Goal: Find specific page/section: Find specific page/section

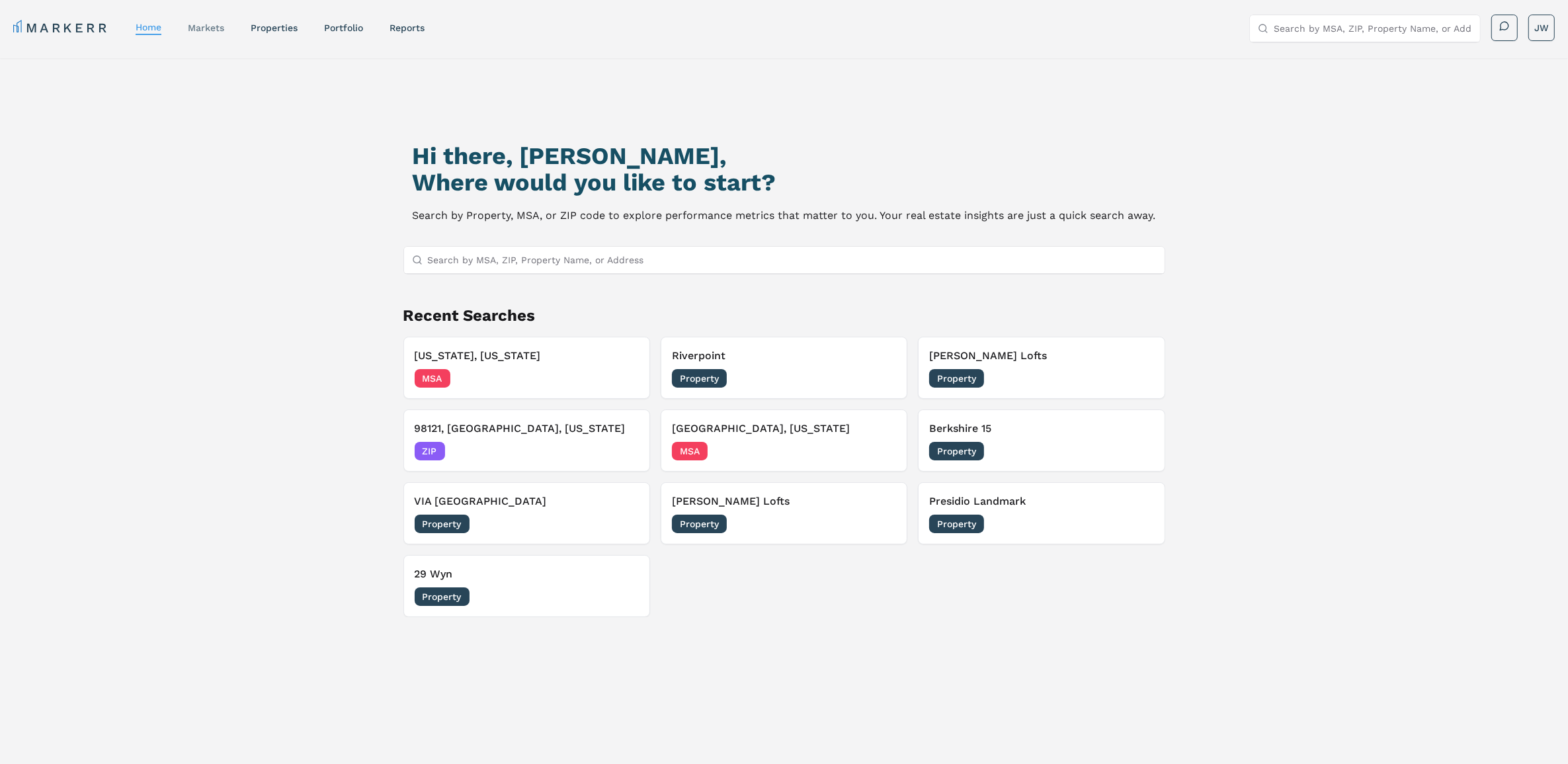
click at [201, 24] on link "markets" at bounding box center [206, 27] width 36 height 10
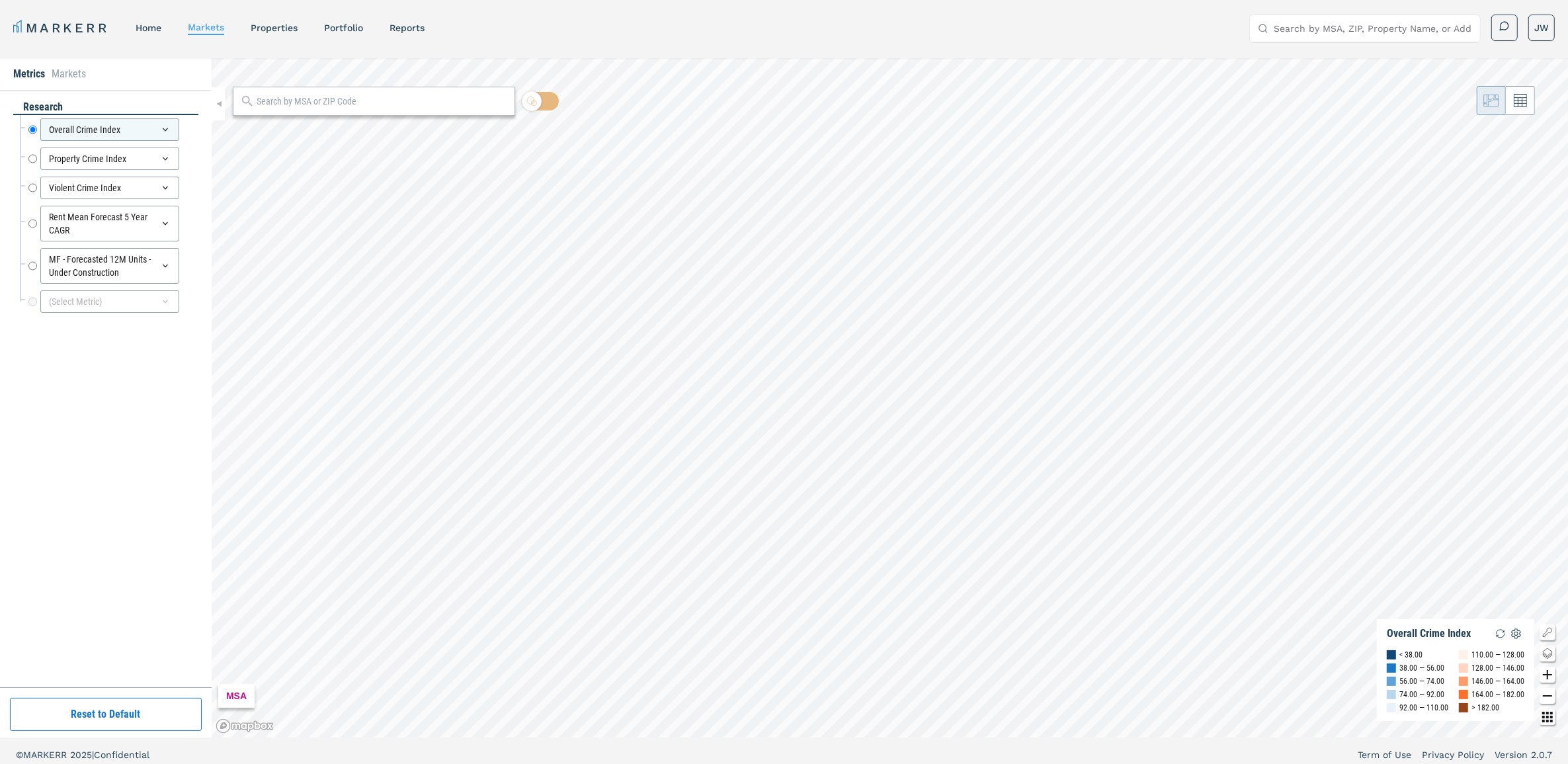
click at [309, 103] on input "text" at bounding box center [381, 101] width 250 height 14
click at [365, 111] on div at bounding box center [373, 101] width 283 height 29
click at [367, 100] on input "text" at bounding box center [381, 101] width 250 height 14
paste input "[GEOGRAPHIC_DATA]-[GEOGRAPHIC_DATA]-[GEOGRAPHIC_DATA], [GEOGRAPHIC_DATA]-[GEOGR…"
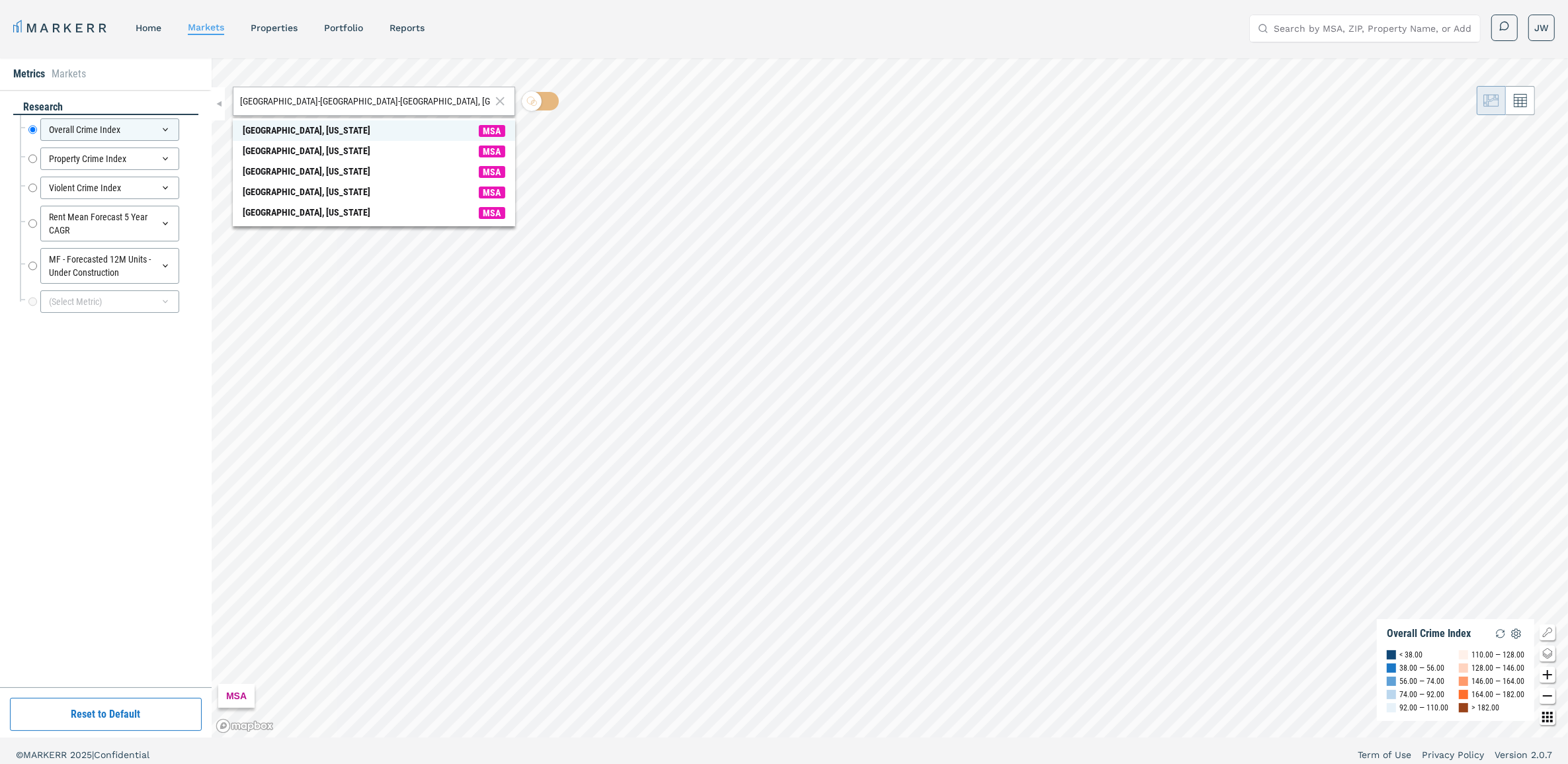
click at [332, 131] on span "[GEOGRAPHIC_DATA], [US_STATE] MSA" at bounding box center [373, 130] width 283 height 21
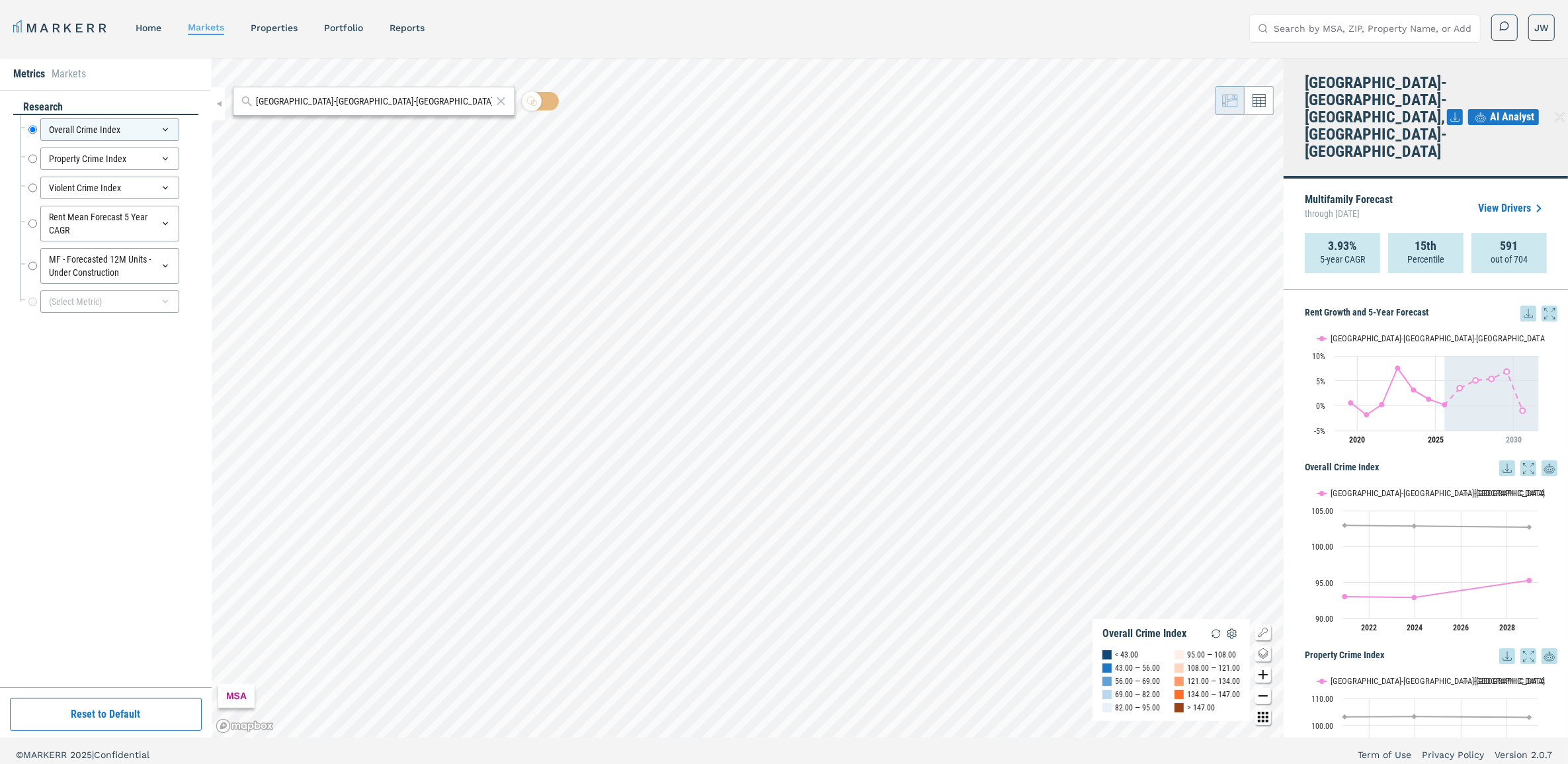
click at [402, 97] on input "[GEOGRAPHIC_DATA]-[GEOGRAPHIC_DATA]-[GEOGRAPHIC_DATA], [GEOGRAPHIC_DATA]-[GEOGR…" at bounding box center [373, 101] width 235 height 14
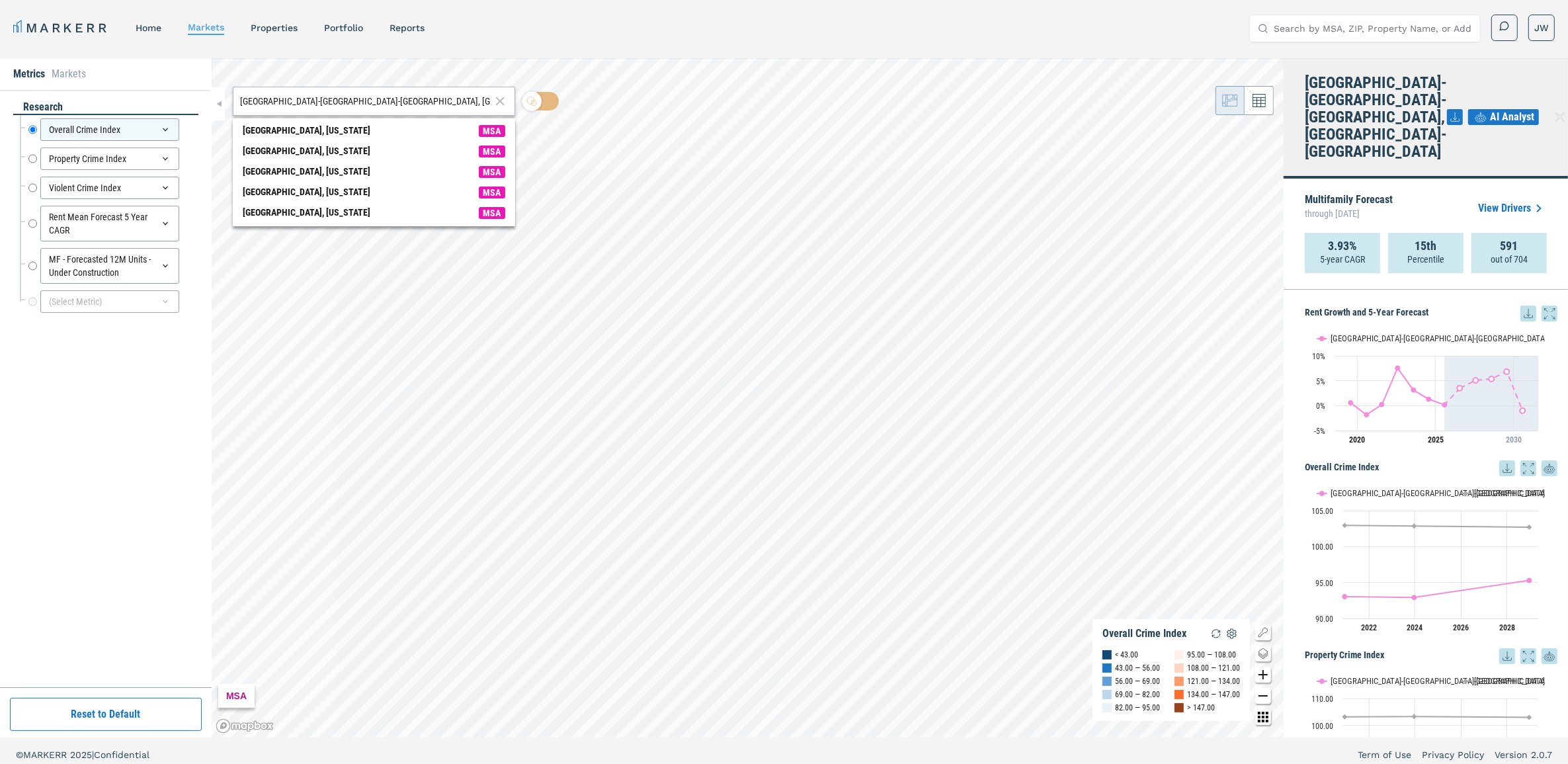
drag, startPoint x: 453, startPoint y: 105, endPoint x: 423, endPoint y: 100, distance: 30.4
click at [452, 105] on input "[GEOGRAPHIC_DATA]-[GEOGRAPHIC_DATA]-[GEOGRAPHIC_DATA], [GEOGRAPHIC_DATA]-[GEOGR…" at bounding box center [365, 101] width 250 height 14
click at [225, 100] on div "[GEOGRAPHIC_DATA]-[GEOGRAPHIC_DATA]-[GEOGRAPHIC_DATA], [GEOGRAPHIC_DATA]-[GEOGR…" at bounding box center [748, 398] width 1072 height 680
type input "[GEOGRAPHIC_DATA]-[GEOGRAPHIC_DATA]-[GEOGRAPHIC_DATA], [GEOGRAPHIC_DATA]-[GEOGR…"
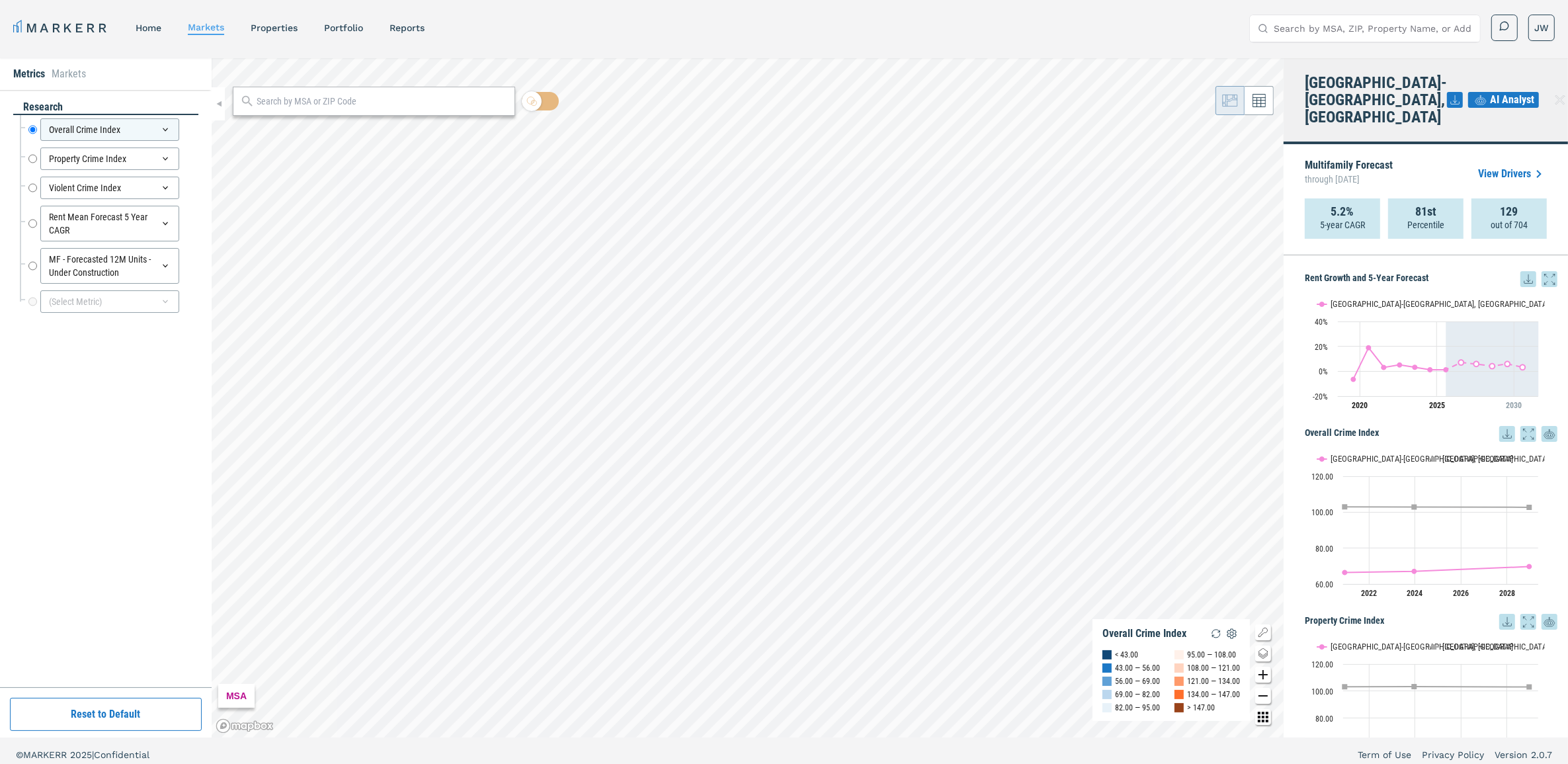
click at [392, 101] on input "text" at bounding box center [381, 101] width 250 height 14
paste input "02210"
type input "02210"
click at [375, 126] on span "02210, [GEOGRAPHIC_DATA], [US_STATE] ZIP" at bounding box center [373, 130] width 283 height 21
click at [437, 107] on input "02210" at bounding box center [373, 101] width 235 height 14
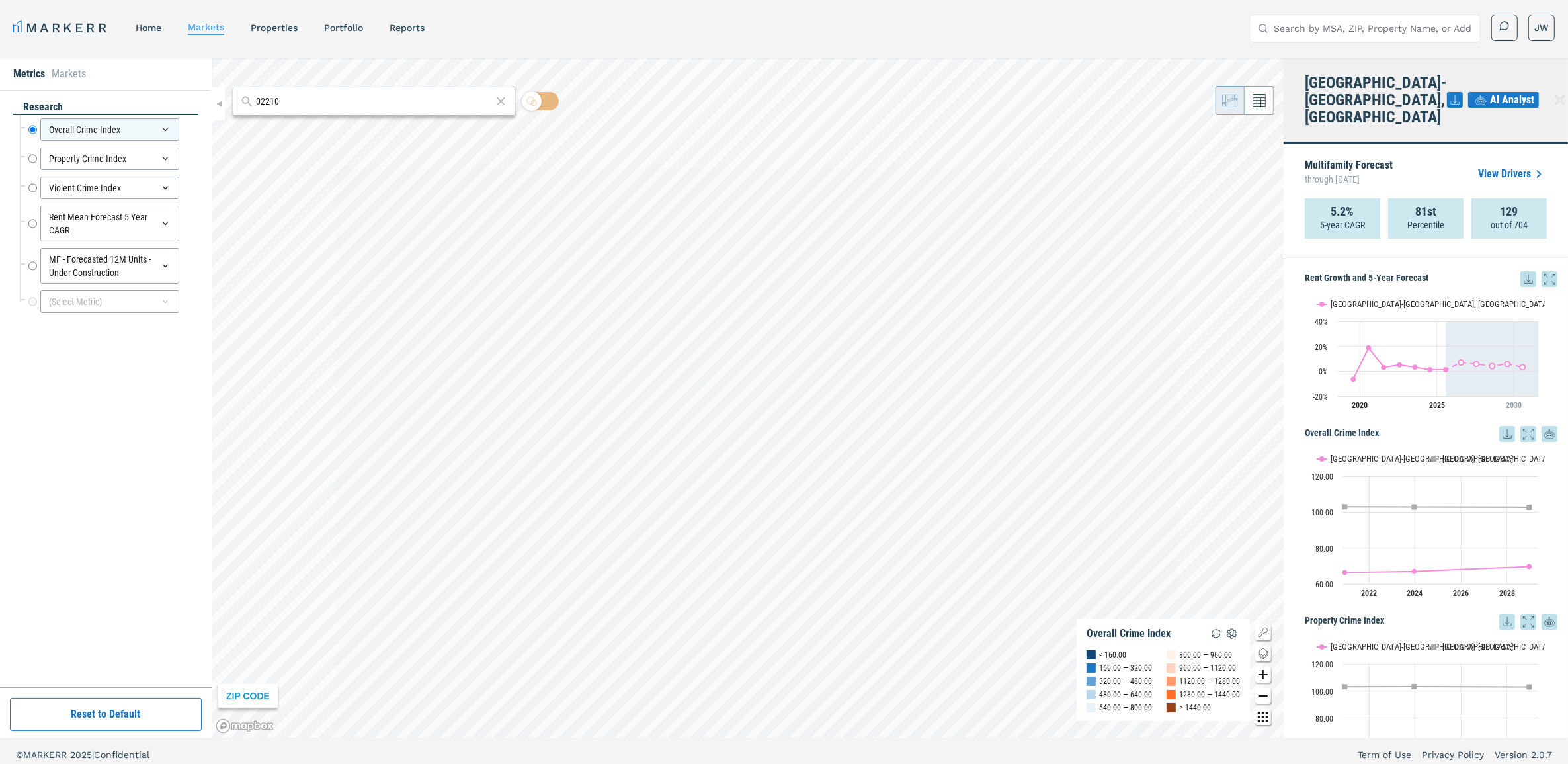
click at [1552, 94] on icon at bounding box center [1559, 99] width 16 height 16
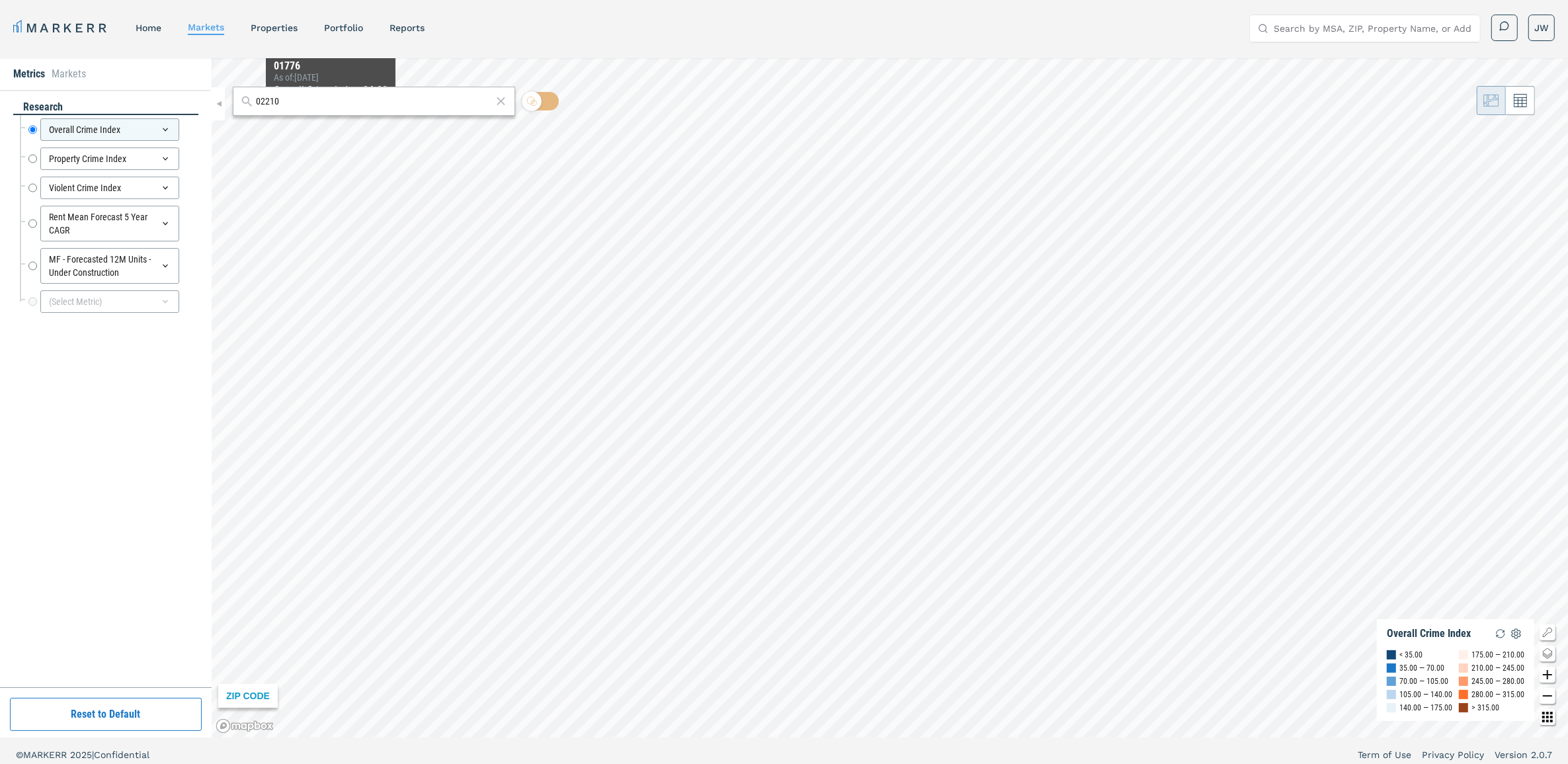
click at [333, 109] on div "02210" at bounding box center [373, 101] width 283 height 29
click at [335, 103] on input "02210" at bounding box center [373, 101] width 235 height 14
click at [268, 130] on div "02210, [GEOGRAPHIC_DATA], [US_STATE]" at bounding box center [320, 130] width 155 height 14
